Goal: Check status: Check status

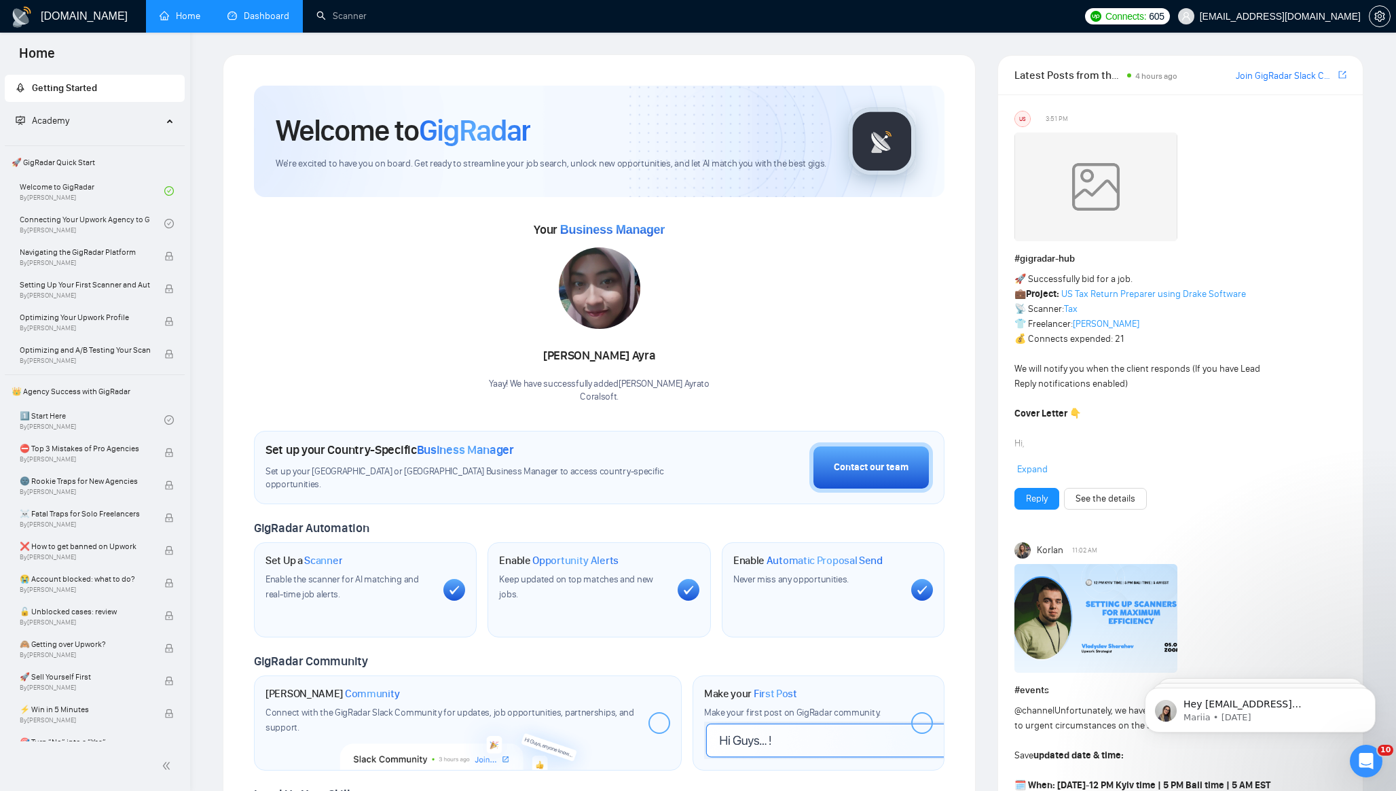
click at [255, 22] on link "Dashboard" at bounding box center [259, 16] width 62 height 12
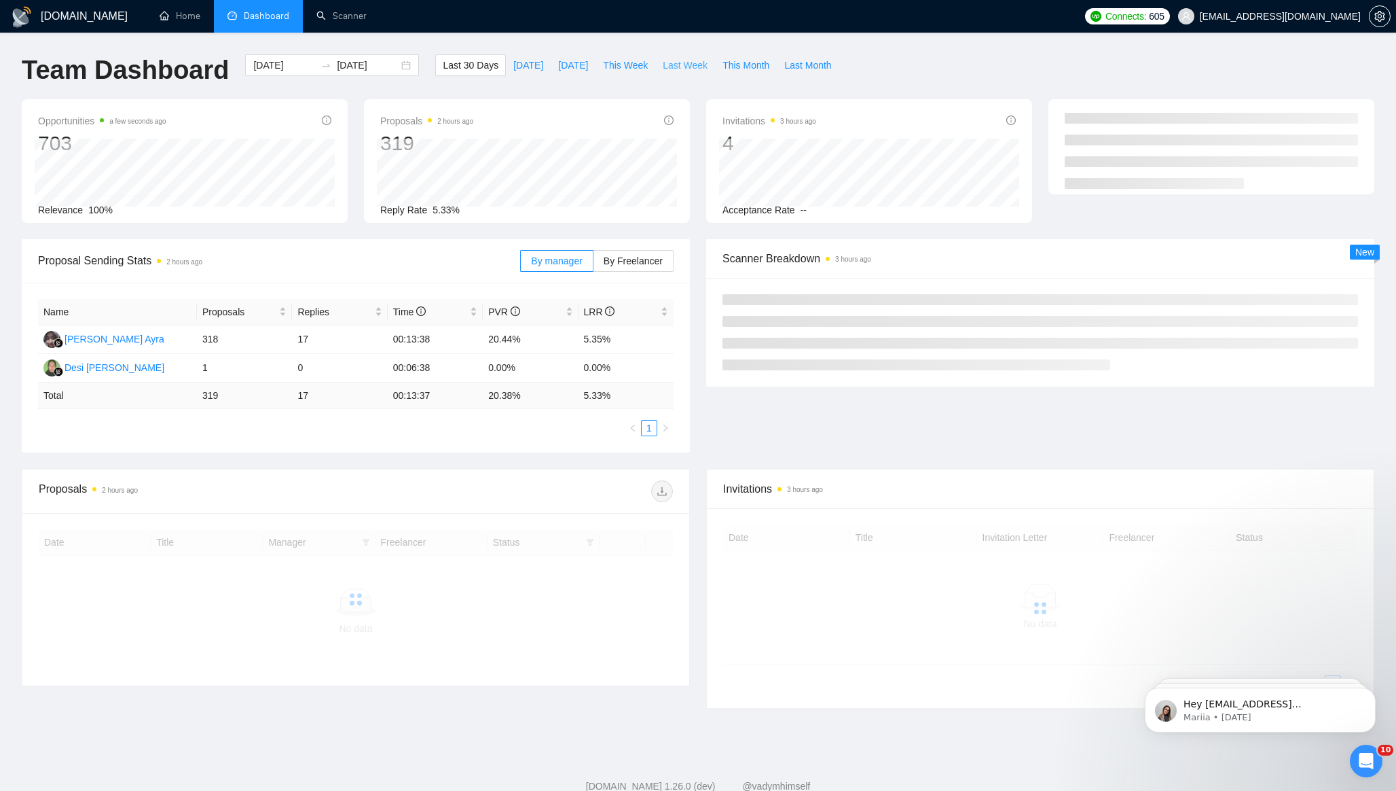
click at [685, 65] on span "Last Week" at bounding box center [685, 65] width 45 height 15
type input "[DATE]"
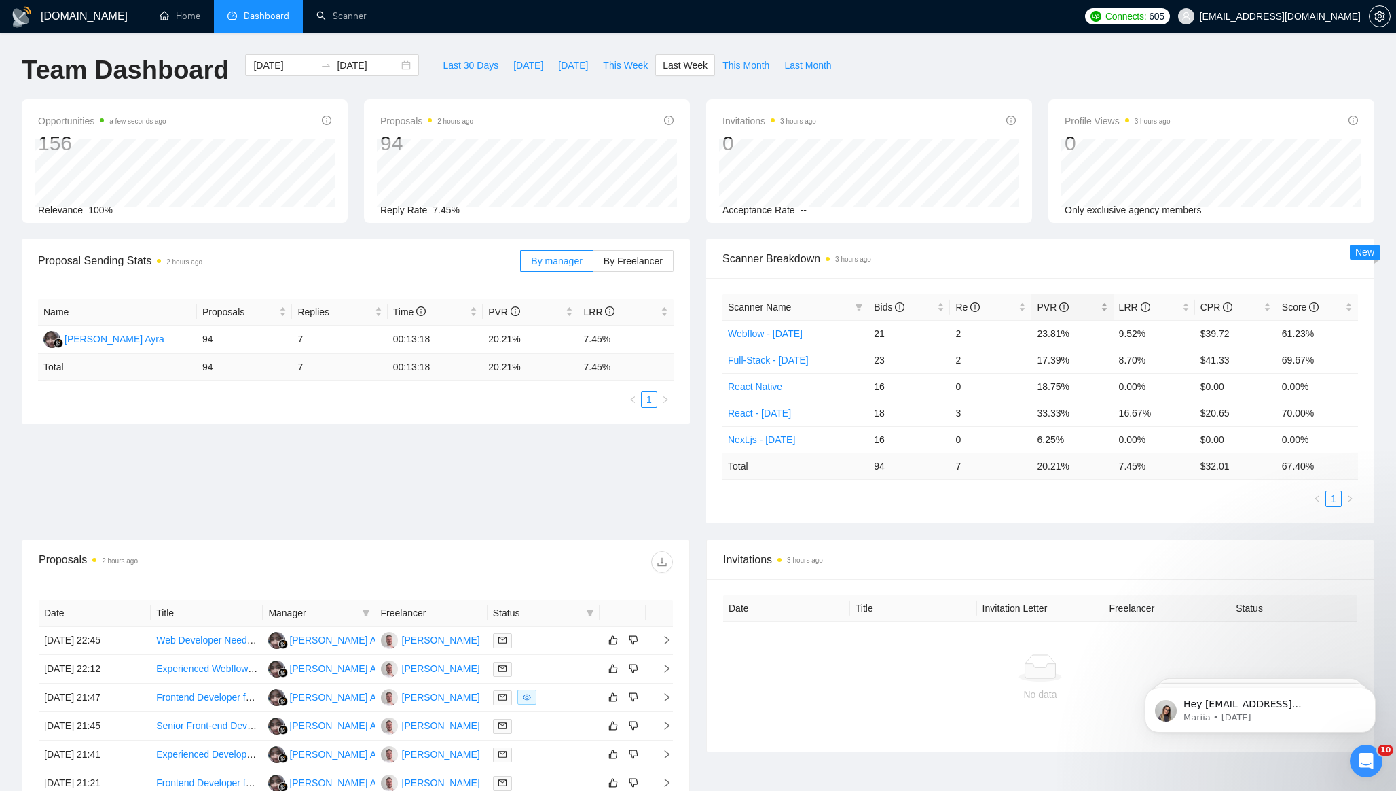
click at [1077, 306] on span "PVR" at bounding box center [1067, 307] width 60 height 15
click at [630, 64] on span "This Week" at bounding box center [625, 65] width 45 height 15
type input "[DATE]"
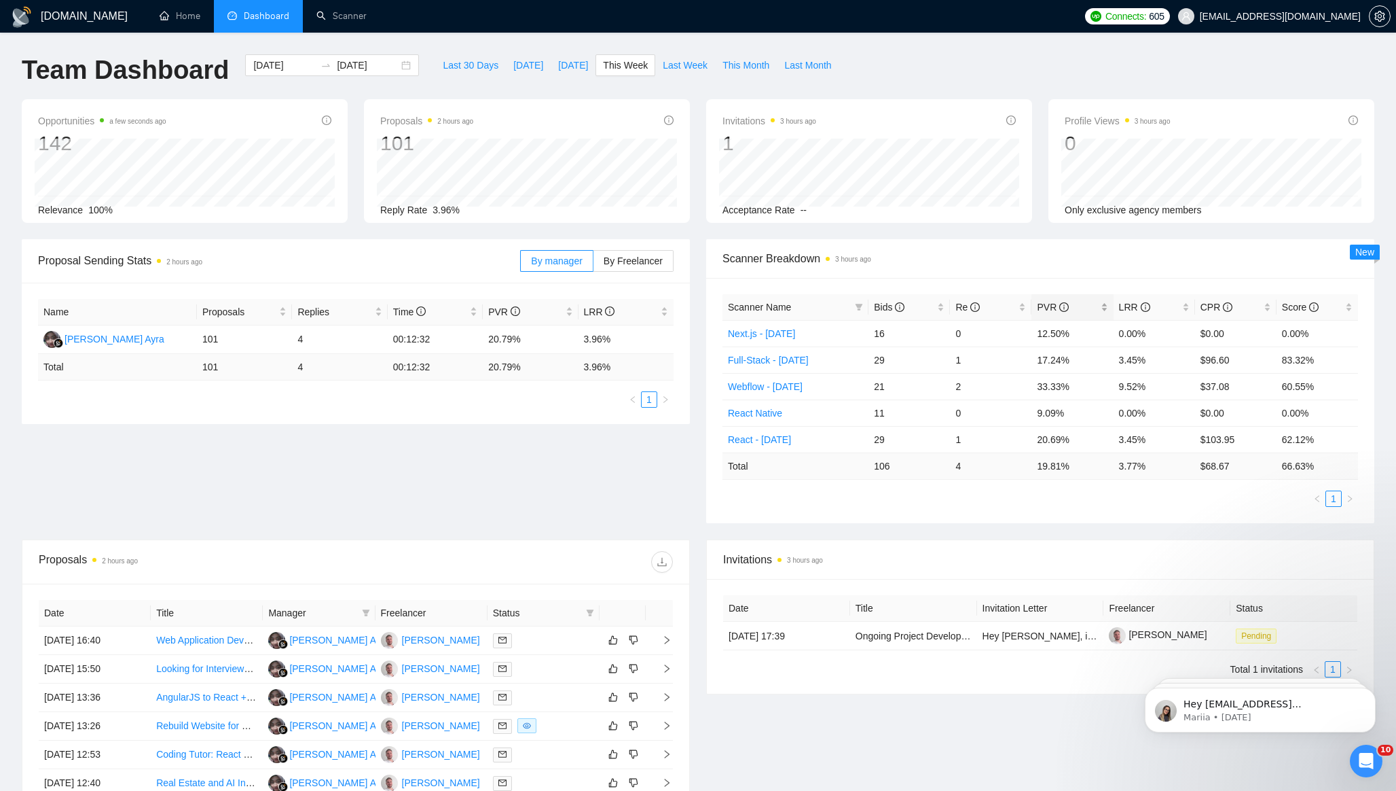
click at [1079, 309] on span "PVR" at bounding box center [1067, 307] width 60 height 15
click at [693, 66] on span "Last Week" at bounding box center [685, 65] width 45 height 15
type input "[DATE]"
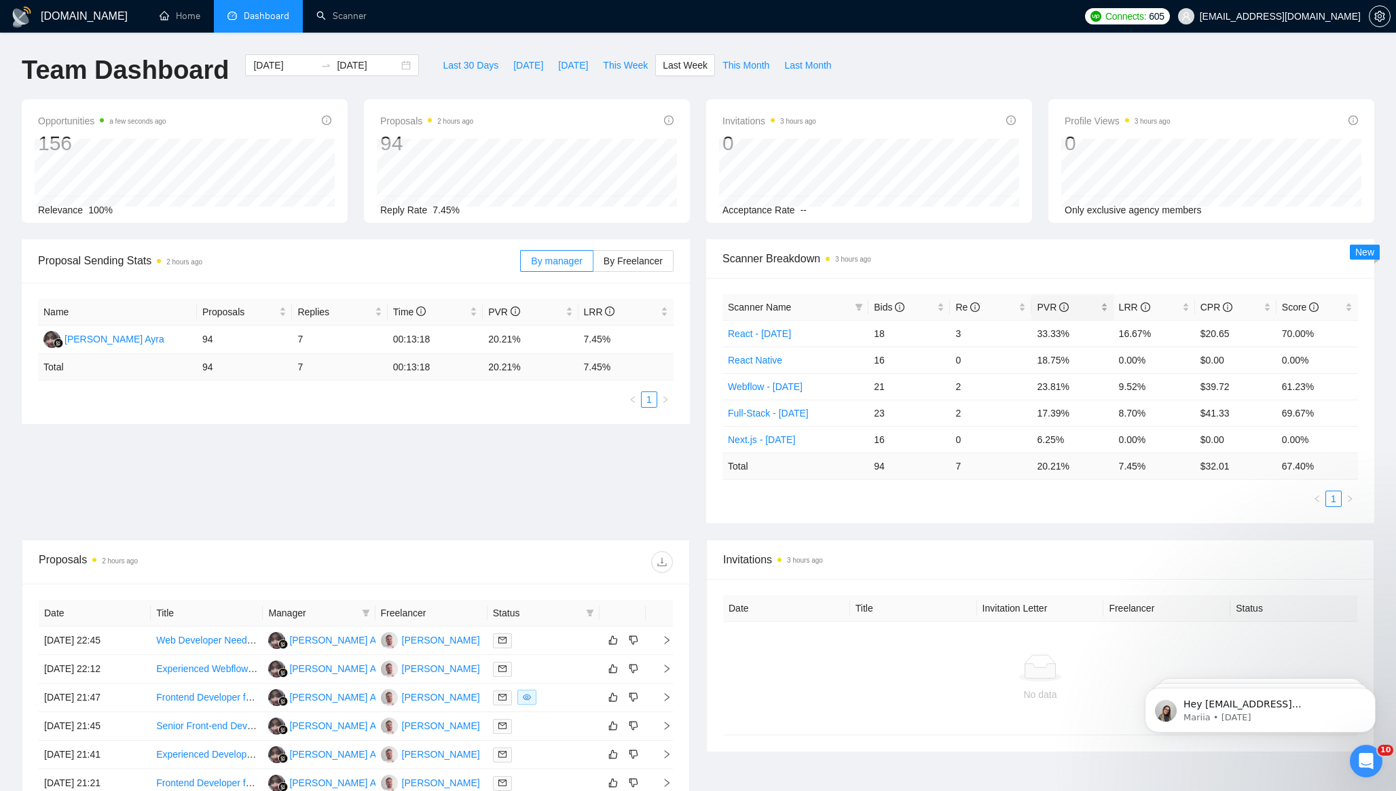
click at [1096, 311] on span "PVR" at bounding box center [1067, 307] width 60 height 15
